Goal: Transaction & Acquisition: Download file/media

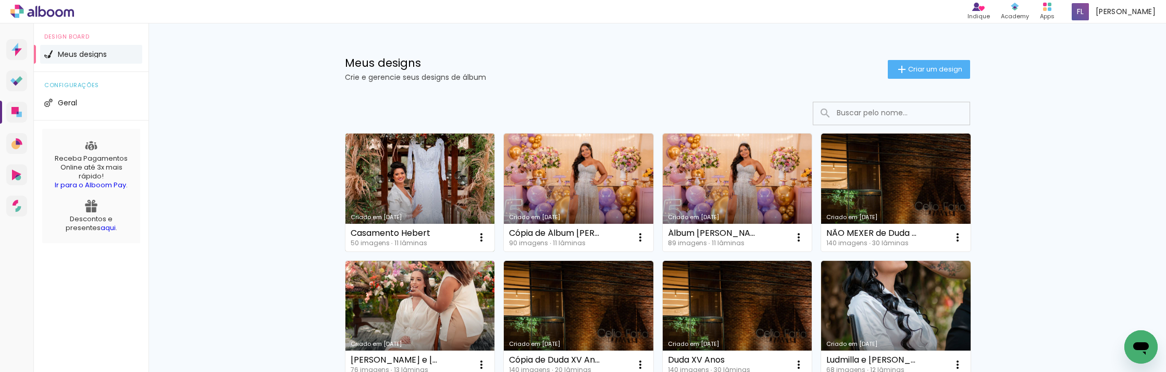
click at [448, 176] on link "Criado em [DATE]" at bounding box center [420, 192] width 150 height 118
click at [0, 0] on neon-animated-pages "Confirmar Cancelar" at bounding box center [0, 0] width 0 height 0
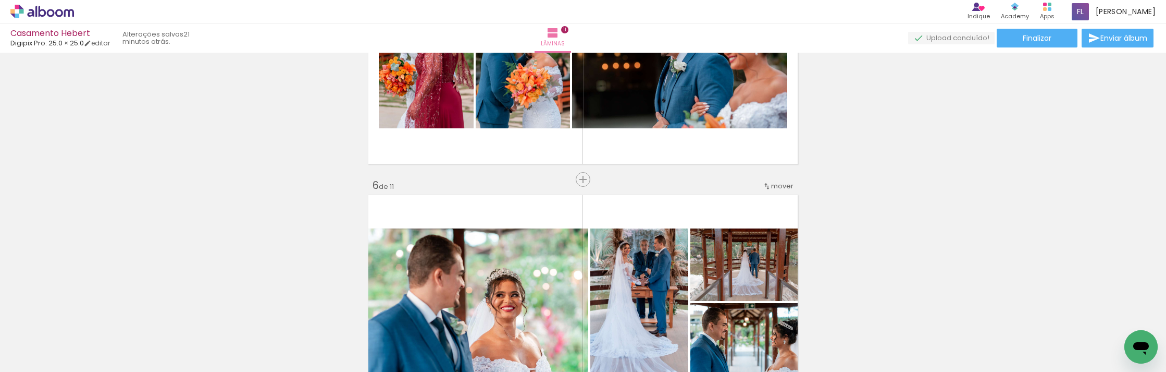
scroll to position [1187, 0]
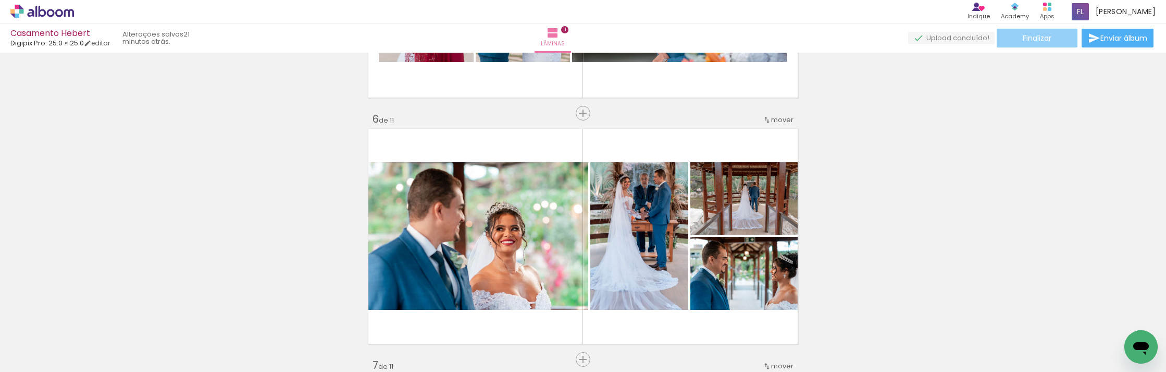
click at [1045, 41] on span "Finalizar" at bounding box center [1037, 37] width 29 height 7
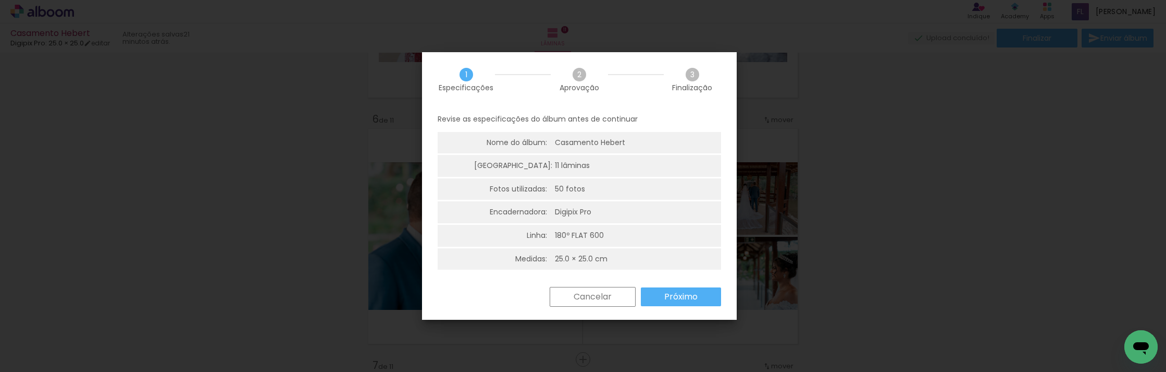
click at [0, 0] on slot "Próximo" at bounding box center [0, 0] width 0 height 0
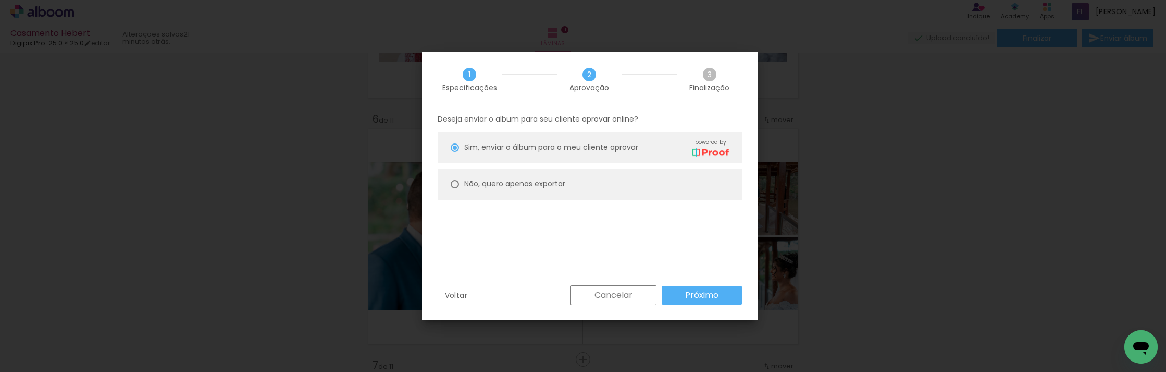
click at [676, 291] on paper-button "Próximo" at bounding box center [702, 295] width 80 height 19
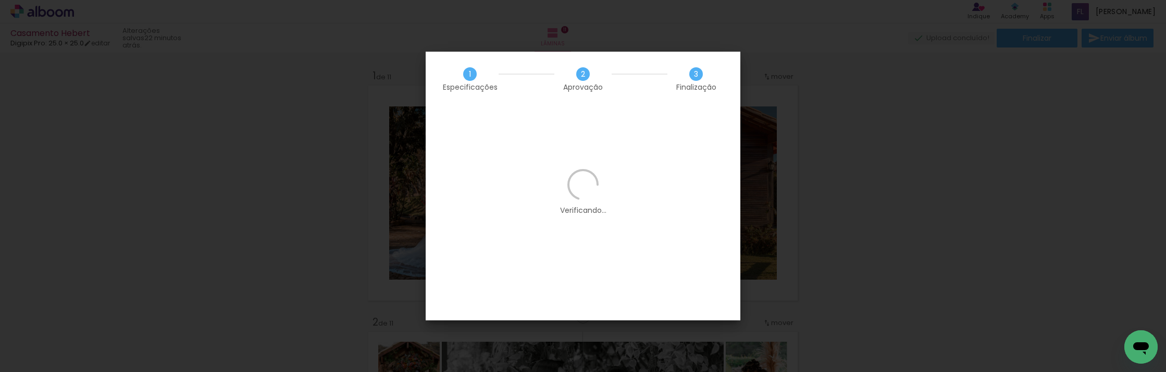
scroll to position [1187, 0]
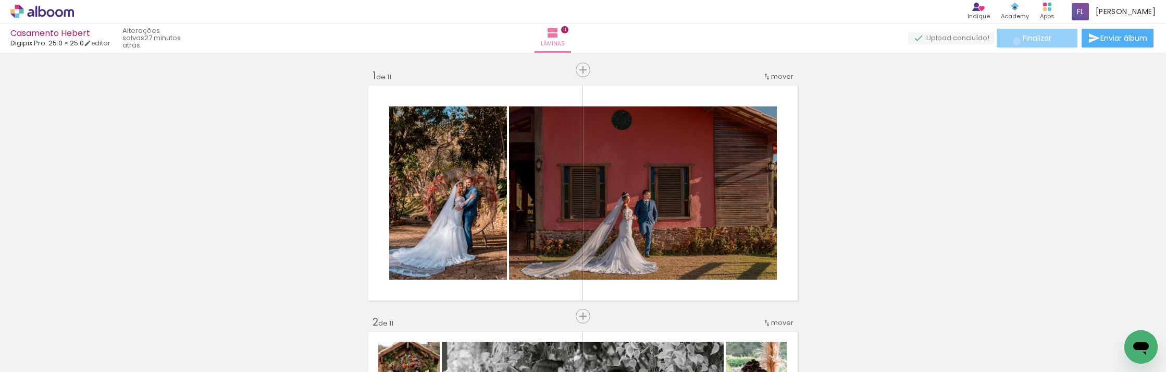
click at [1013, 41] on paper-button "Finalizar" at bounding box center [1037, 38] width 81 height 19
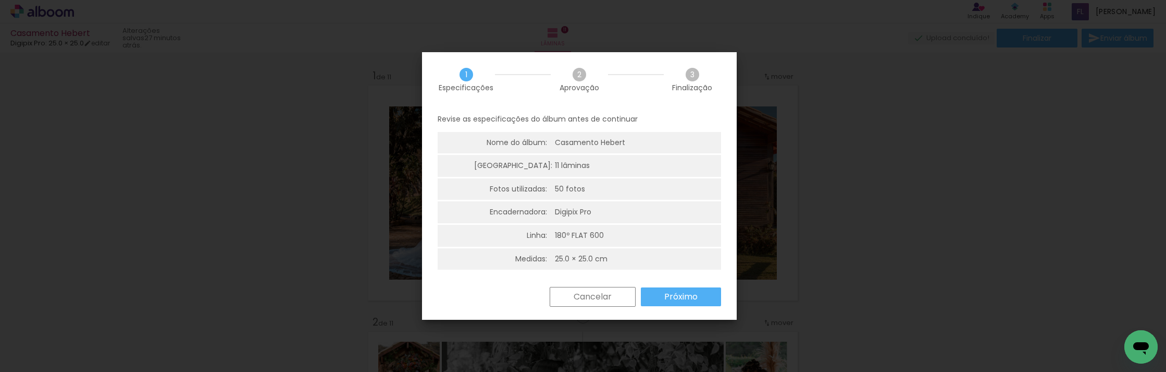
click at [698, 291] on paper-button "Próximo" at bounding box center [681, 296] width 80 height 19
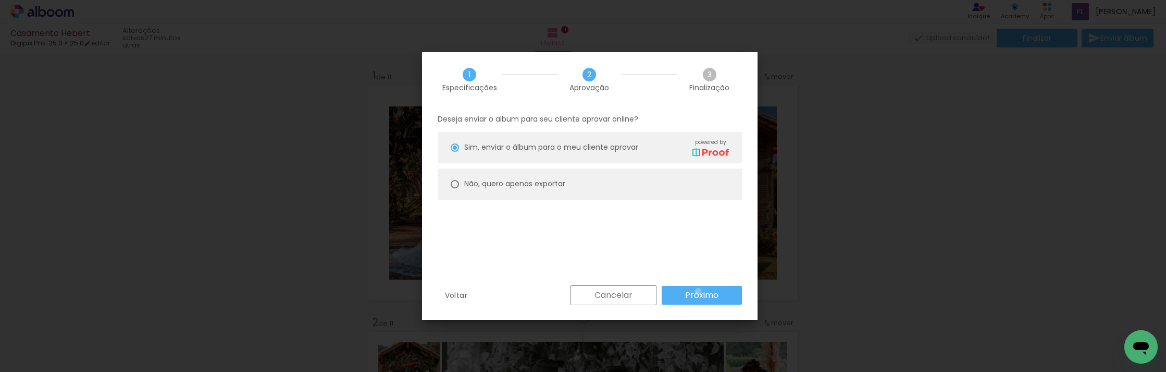
click at [0, 0] on slot "Próximo" at bounding box center [0, 0] width 0 height 0
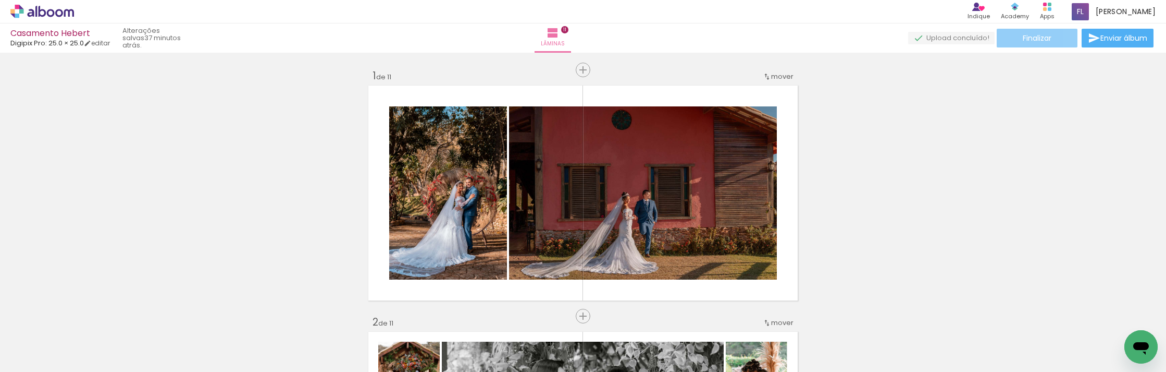
click at [1028, 40] on span "Finalizar" at bounding box center [1037, 37] width 29 height 7
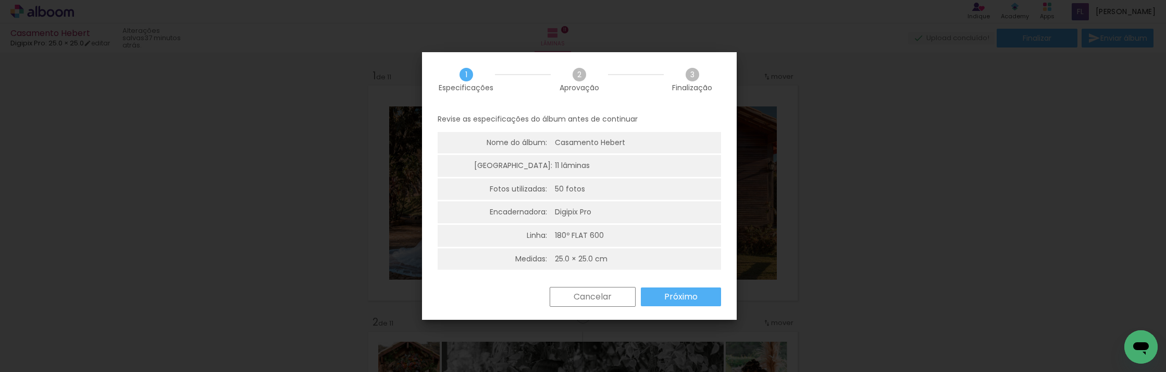
click at [659, 295] on paper-button "Próximo" at bounding box center [681, 296] width 80 height 19
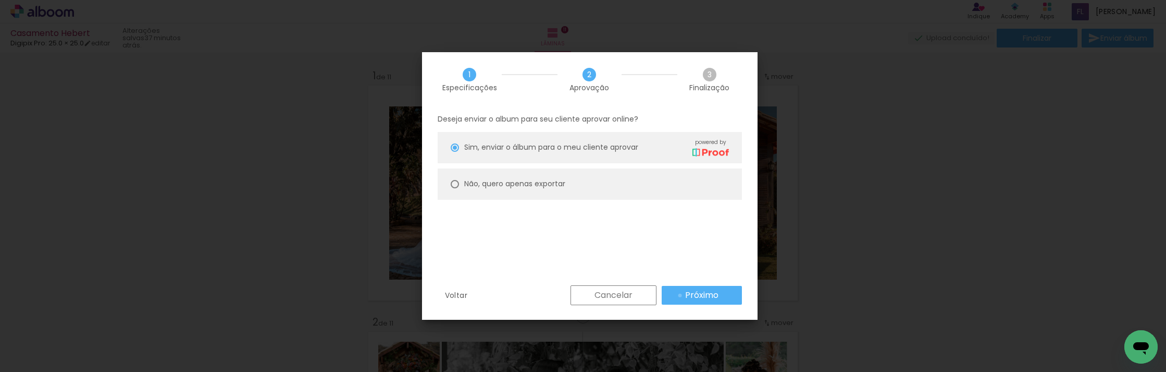
click at [680, 295] on paper-button "Próximo" at bounding box center [702, 295] width 80 height 19
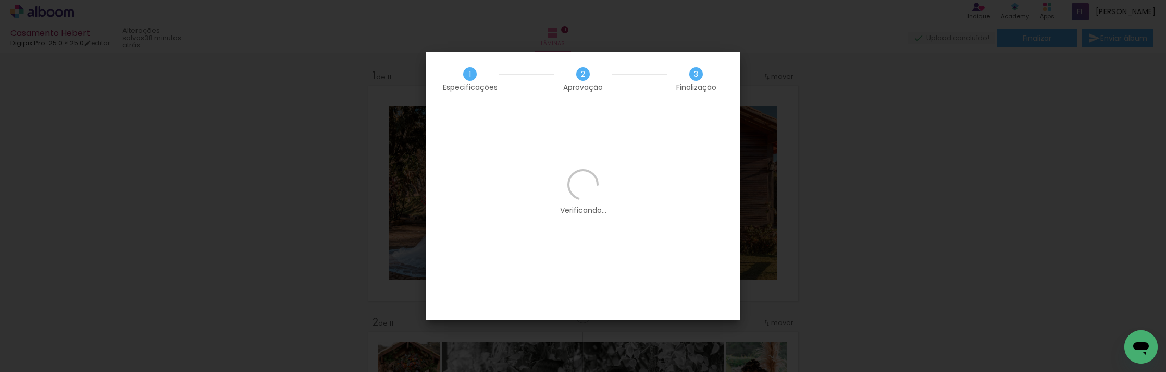
click at [922, 119] on iron-overlay-backdrop at bounding box center [583, 186] width 1166 height 372
click at [788, 151] on iron-overlay-backdrop at bounding box center [583, 186] width 1166 height 372
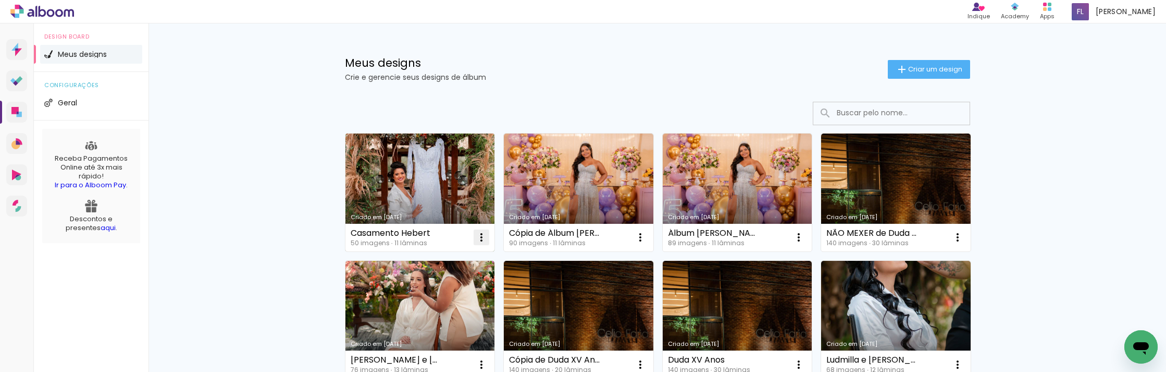
click at [480, 236] on iron-icon at bounding box center [481, 237] width 13 height 13
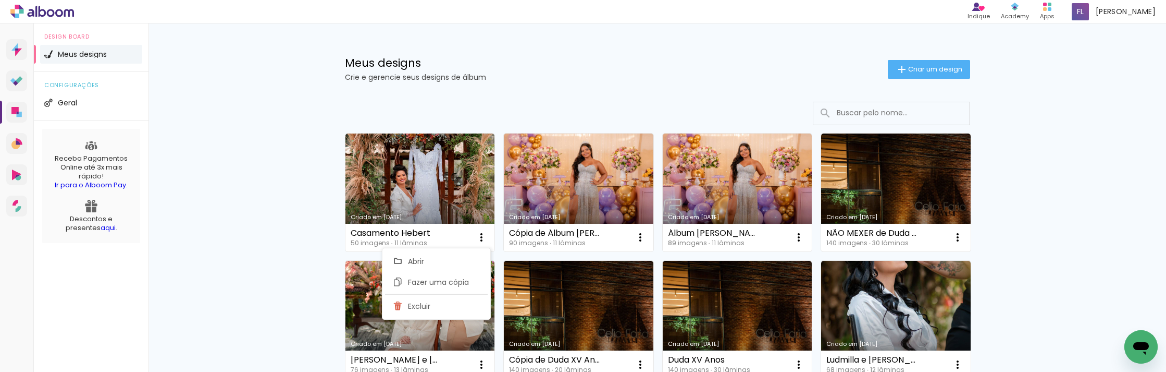
click at [515, 78] on p "Crie e gerencie seus designs de álbum" at bounding box center [616, 76] width 543 height 7
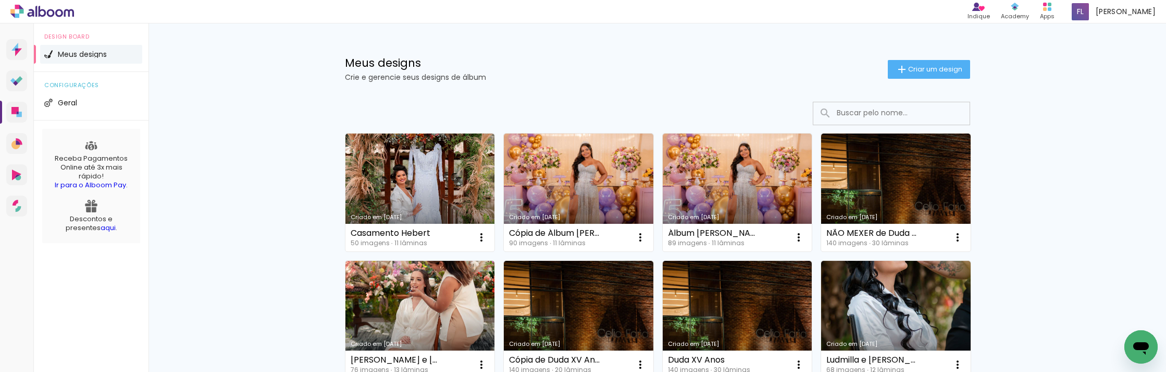
click at [1143, 340] on icon "Abrir janela de mensagens" at bounding box center [1141, 346] width 19 height 19
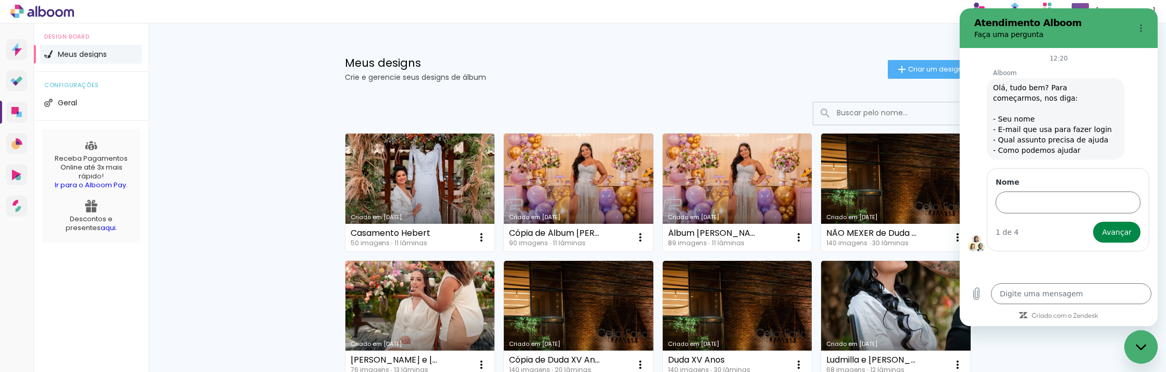
click at [1143, 346] on icon "Fechar janela de mensagens" at bounding box center [1140, 346] width 10 height 6
type textarea "x"
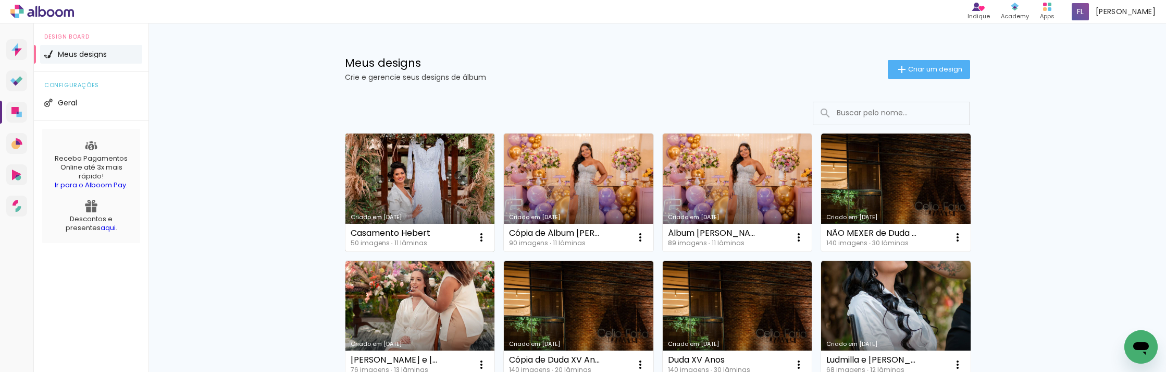
click at [449, 177] on link "Criado em [DATE]" at bounding box center [420, 192] width 150 height 118
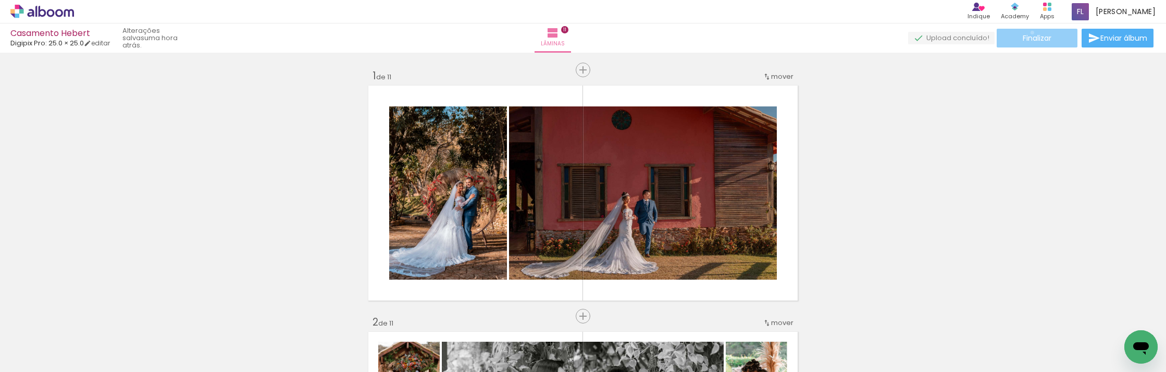
click at [1029, 34] on span "Finalizar" at bounding box center [1037, 37] width 29 height 7
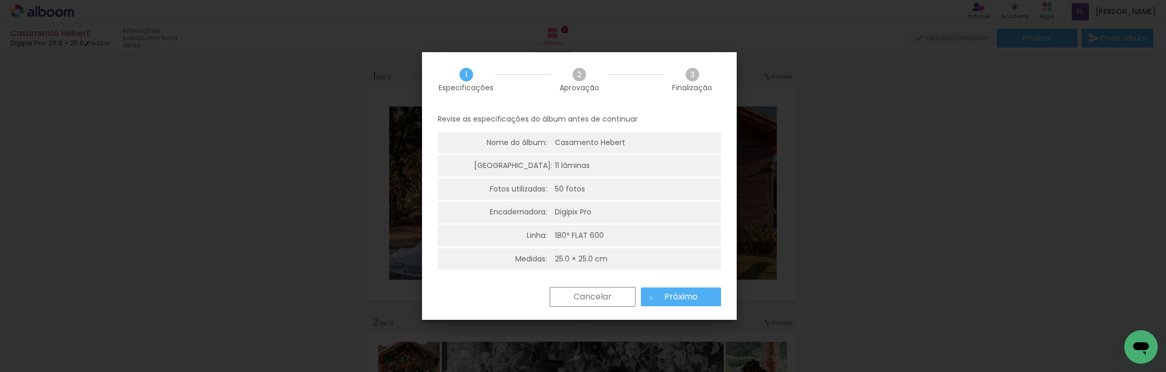
click at [651, 298] on paper-button "Próximo" at bounding box center [681, 296] width 80 height 19
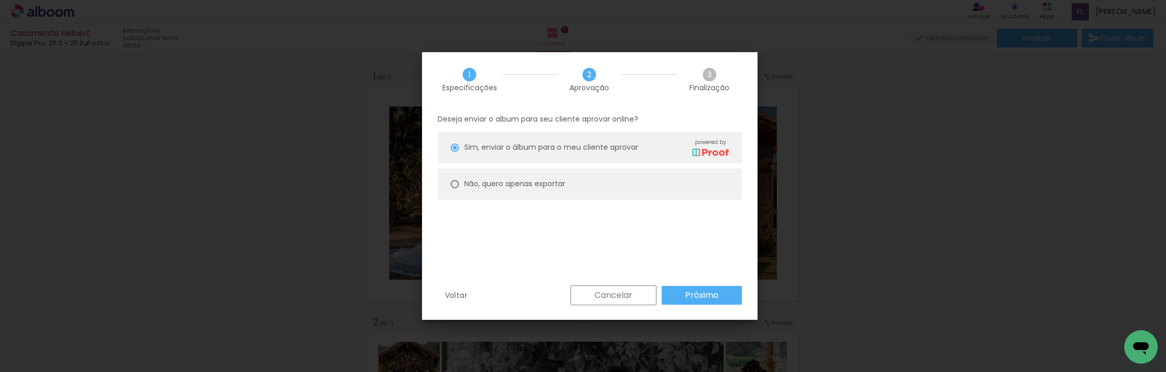
click at [451, 186] on div at bounding box center [455, 184] width 8 height 8
type paper-radio-button "on"
click at [720, 292] on paper-button "Próximo" at bounding box center [702, 295] width 80 height 19
type input "Alta, 300 DPI"
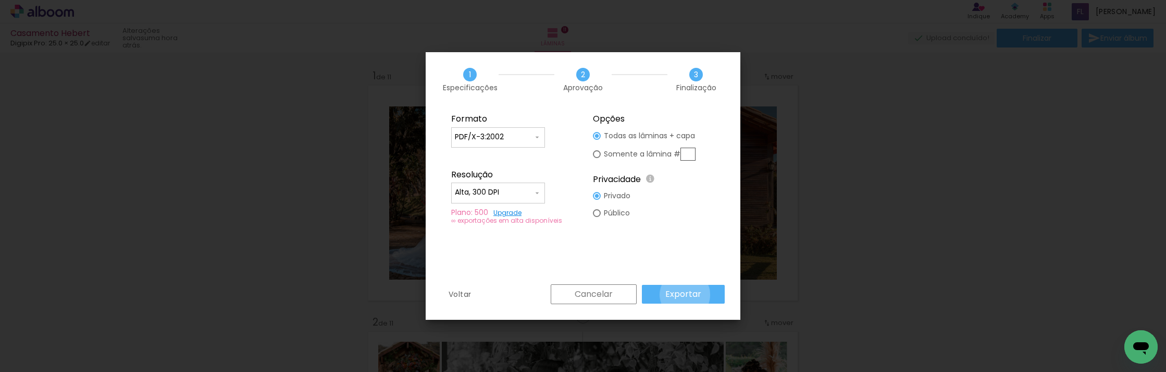
click at [0, 0] on slot "Exportar" at bounding box center [0, 0] width 0 height 0
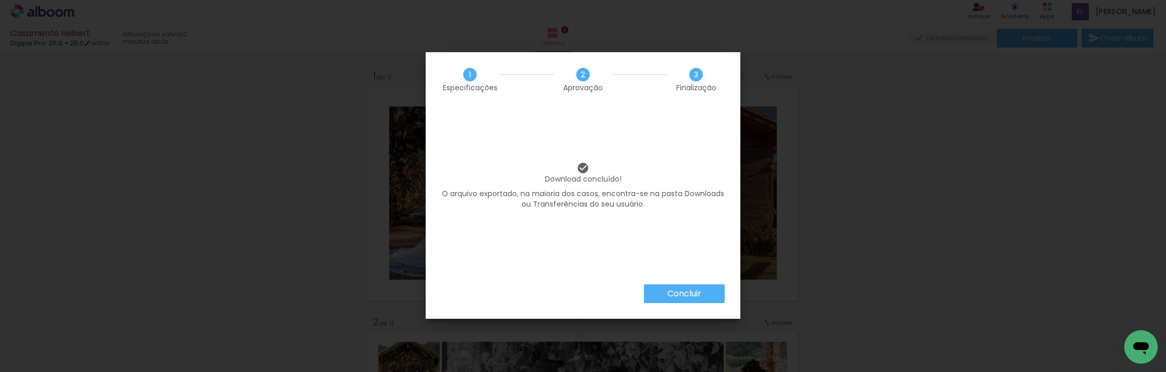
click at [713, 289] on paper-button "Concluir" at bounding box center [684, 293] width 81 height 19
